Goal: Transaction & Acquisition: Book appointment/travel/reservation

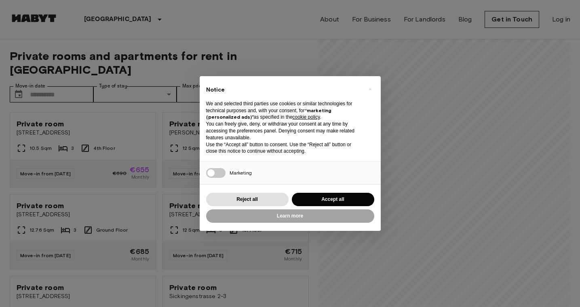
click at [346, 198] on button "Accept all" at bounding box center [333, 199] width 83 height 13
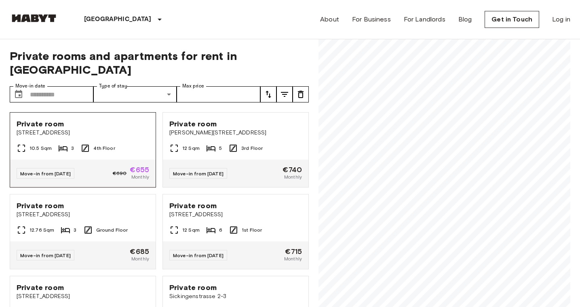
click at [50, 119] on span "Private room" at bounding box center [40, 124] width 47 height 10
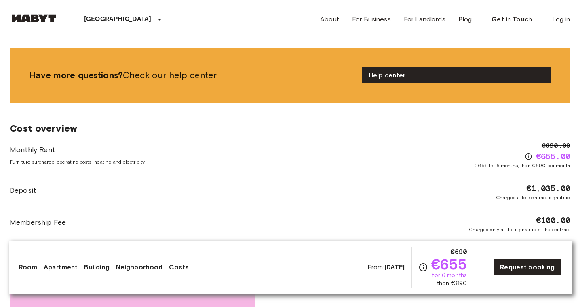
scroll to position [1035, 0]
